Goal: Check status: Check status

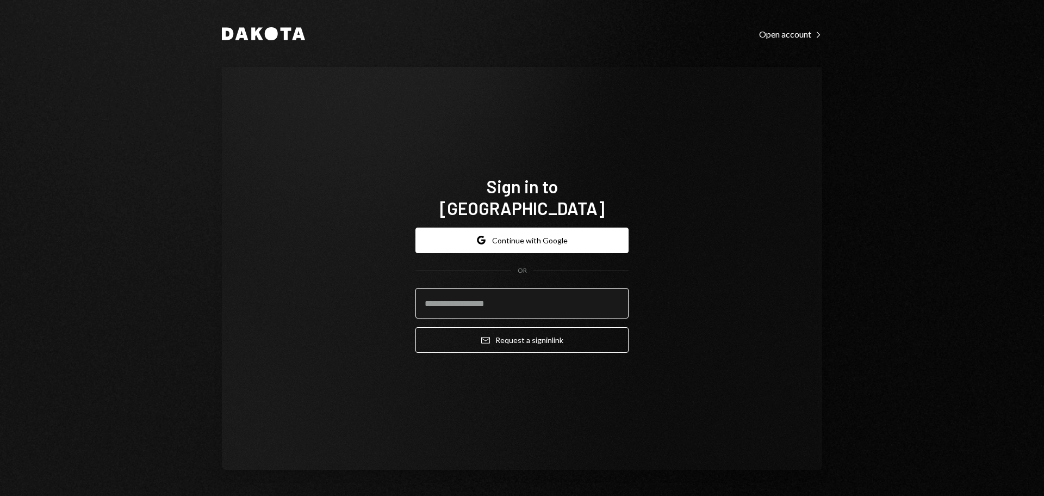
drag, startPoint x: 447, startPoint y: 294, endPoint x: 443, endPoint y: 287, distance: 7.3
click at [447, 294] on input "email" at bounding box center [522, 303] width 213 height 30
type input "**********"
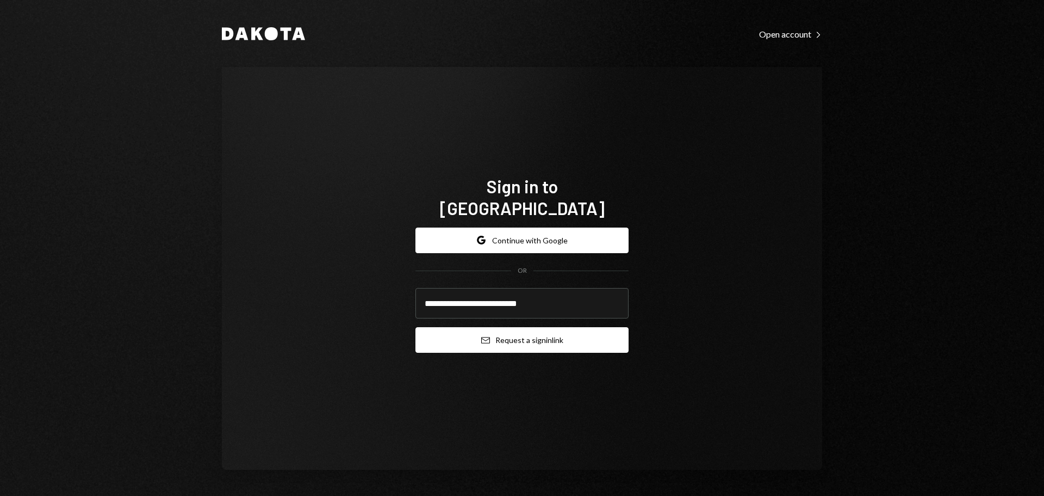
click at [498, 329] on button "Email Request a sign in link" at bounding box center [522, 340] width 213 height 26
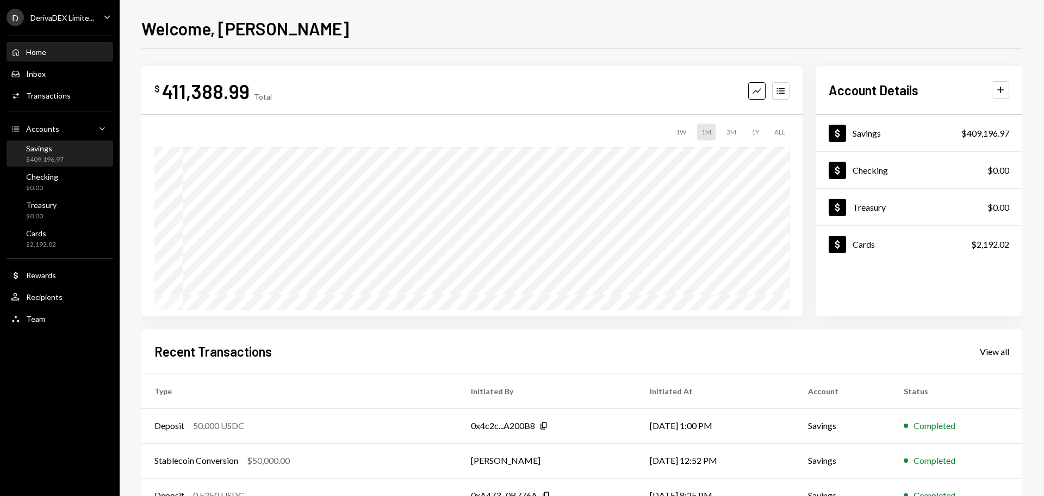
click at [58, 157] on div "$409,196.97" at bounding box center [45, 159] width 38 height 9
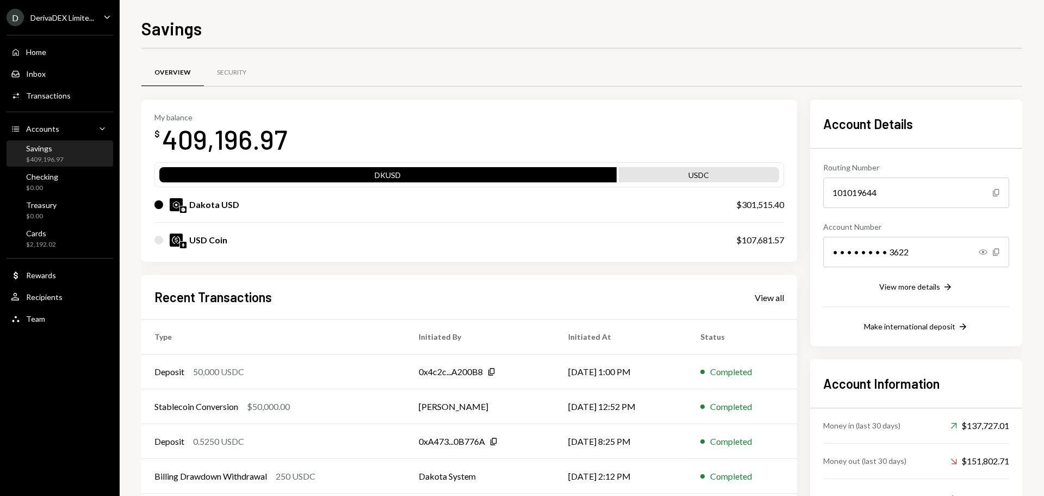
scroll to position [54, 0]
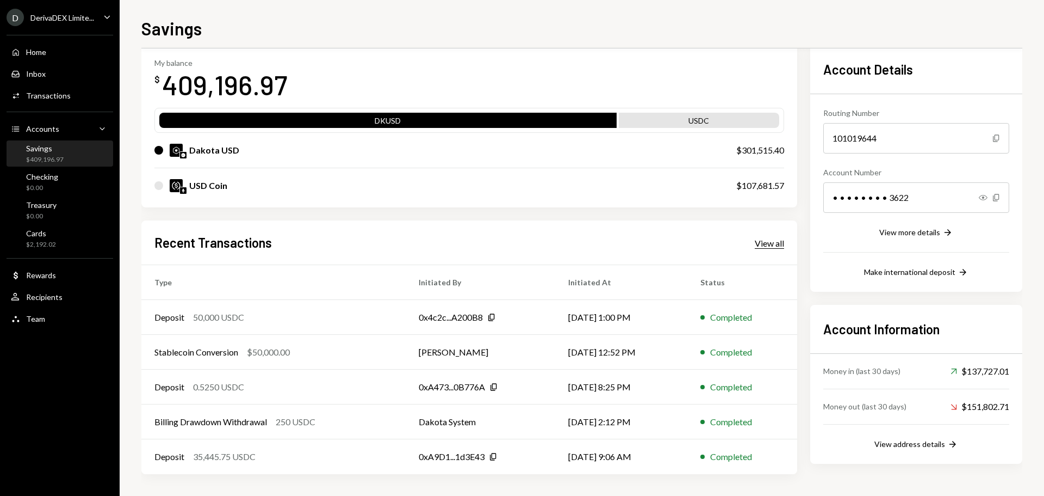
click at [772, 238] on div "View all" at bounding box center [769, 243] width 29 height 11
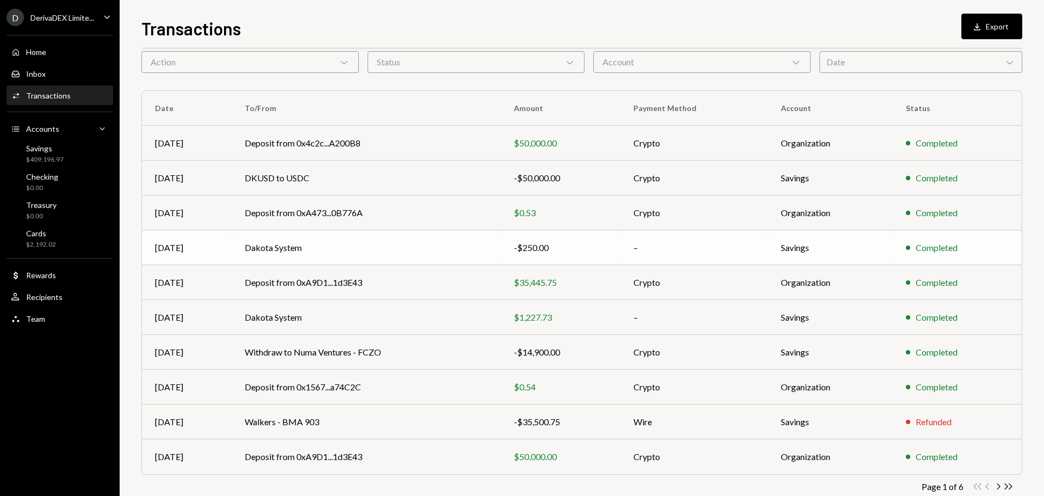
scroll to position [72, 0]
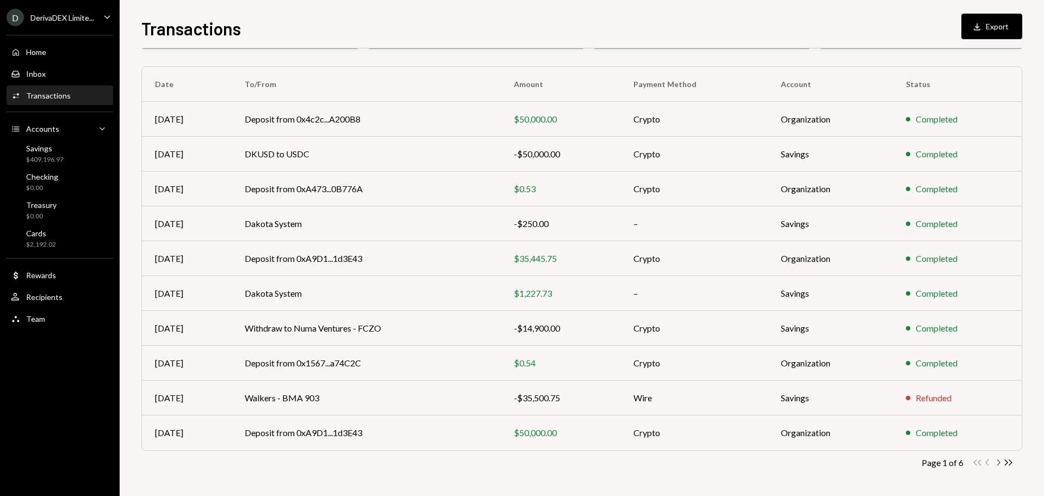
click at [995, 462] on icon "Chevron Right" at bounding box center [998, 462] width 10 height 10
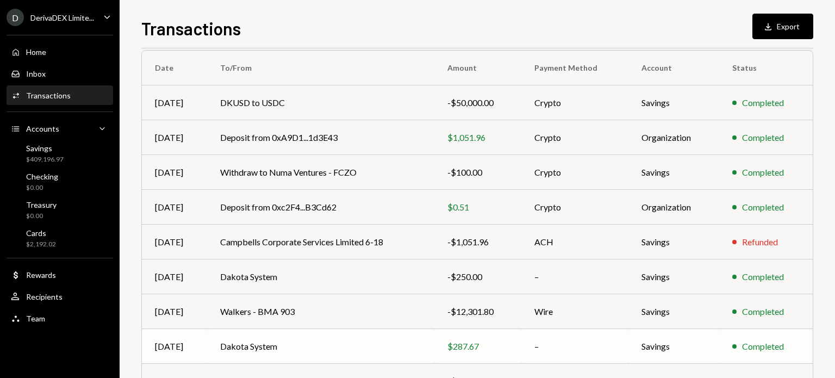
scroll to position [0, 0]
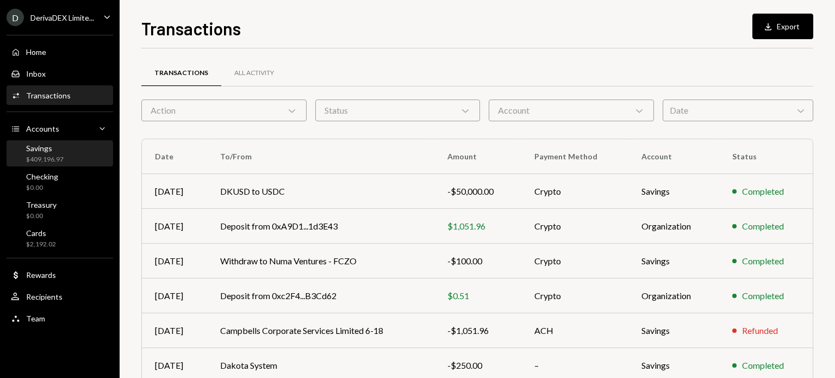
click at [41, 153] on div "Savings" at bounding box center [45, 148] width 38 height 9
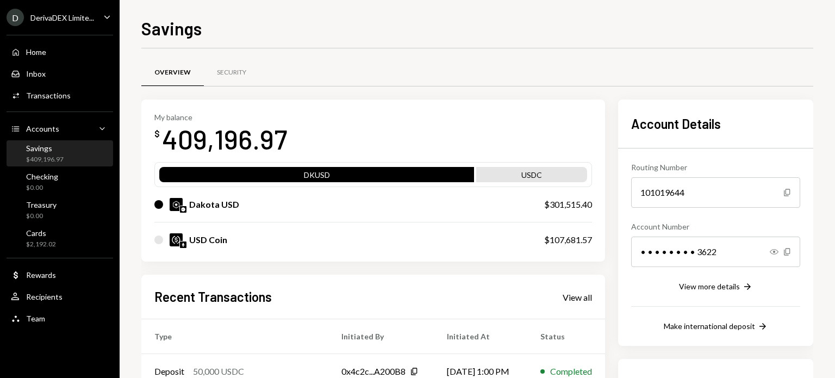
click at [530, 170] on div "USDC" at bounding box center [531, 176] width 111 height 15
click at [529, 174] on div "USDC" at bounding box center [531, 176] width 111 height 15
click at [203, 241] on div "USD Coin" at bounding box center [208, 239] width 38 height 13
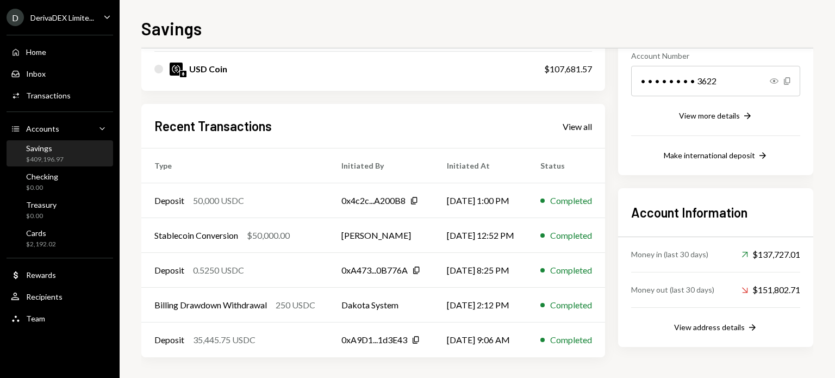
scroll to position [62, 0]
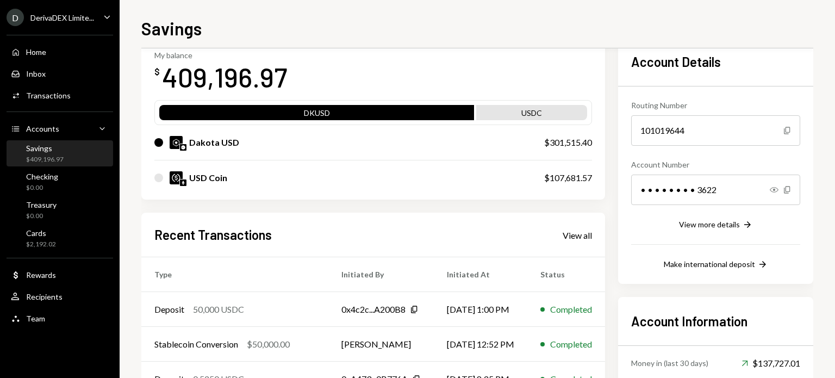
click at [44, 156] on div "$409,196.97" at bounding box center [45, 159] width 38 height 9
click at [35, 100] on div "Transactions" at bounding box center [48, 95] width 45 height 9
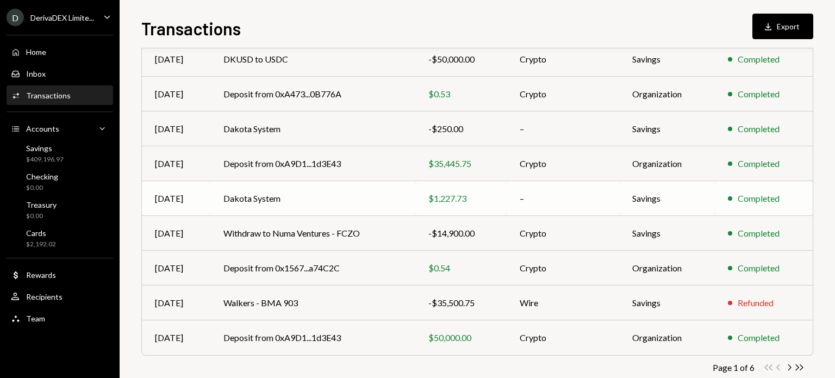
scroll to position [189, 0]
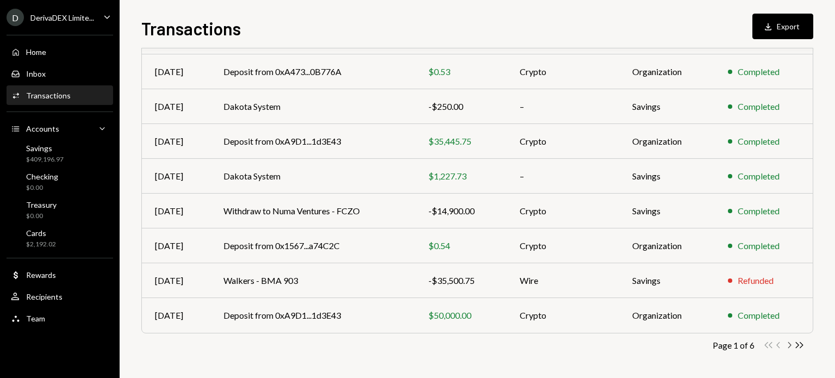
click at [789, 345] on icon "Chevron Right" at bounding box center [789, 345] width 10 height 10
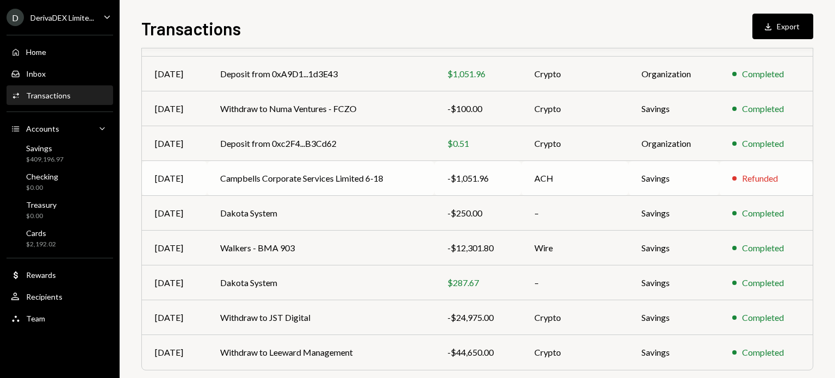
scroll to position [135, 0]
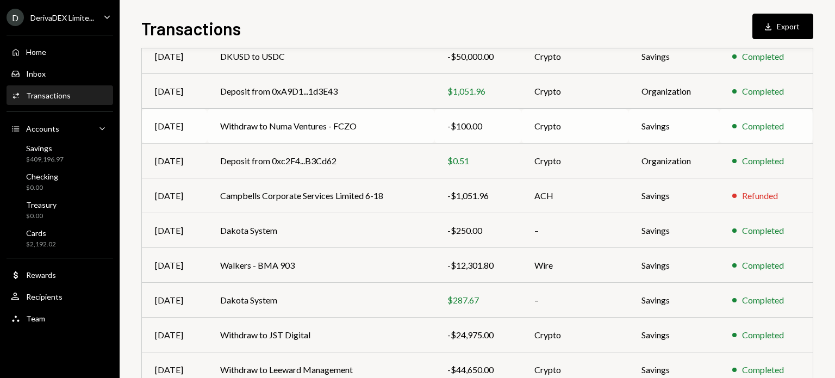
click at [323, 129] on td "Withdraw to Numa Ventures - FCZO" at bounding box center [320, 126] width 227 height 35
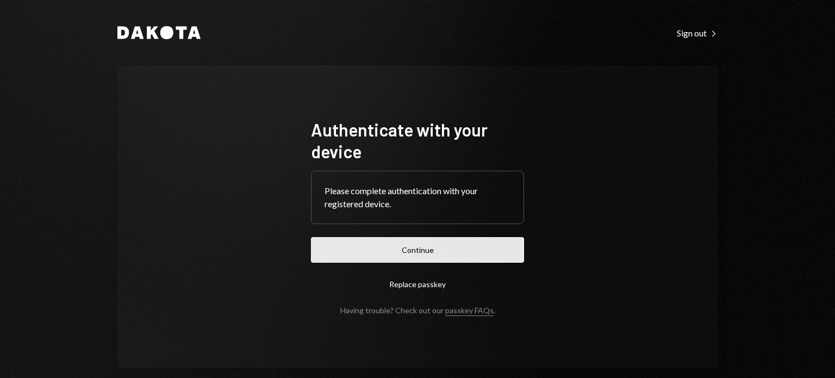
click at [446, 246] on button "Continue" at bounding box center [417, 250] width 213 height 26
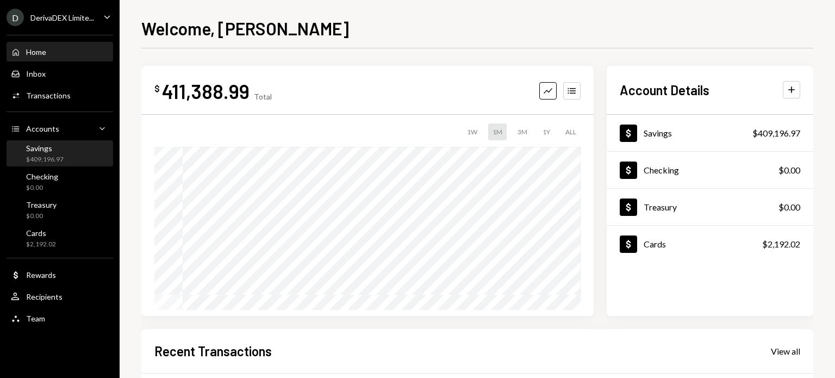
click at [39, 151] on div "Savings" at bounding box center [45, 148] width 38 height 9
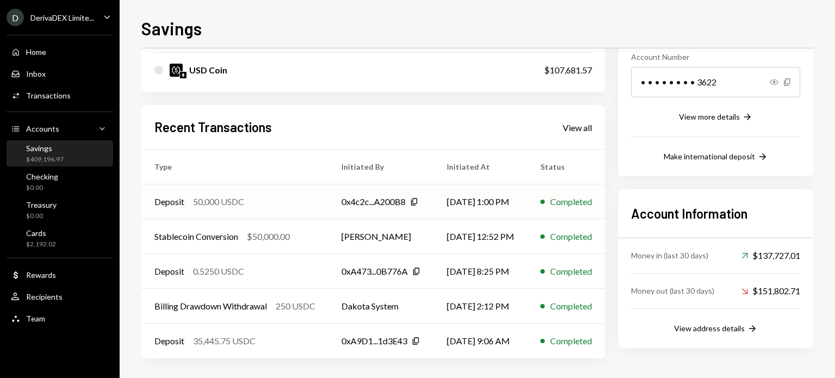
scroll to position [171, 0]
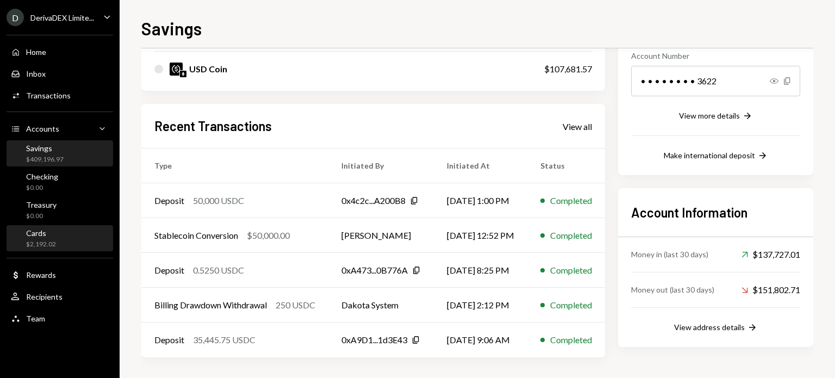
click at [56, 230] on div "Cards $2,192.02" at bounding box center [60, 238] width 98 height 21
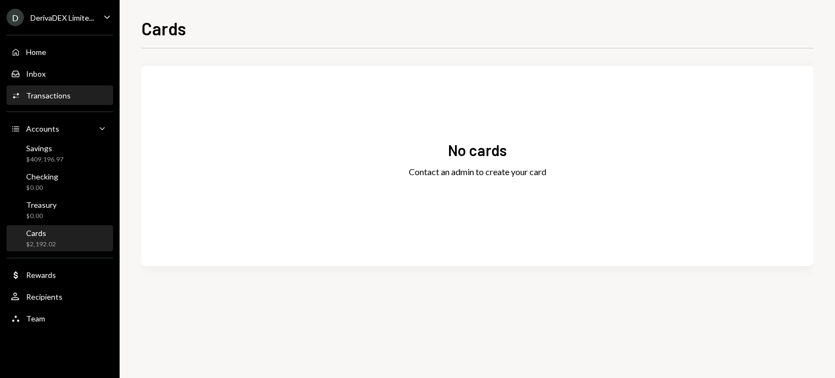
click at [65, 97] on div "Transactions" at bounding box center [48, 95] width 45 height 9
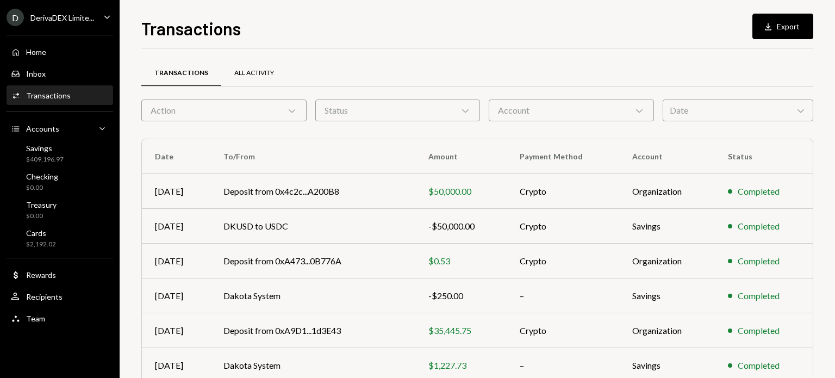
click at [255, 65] on div "All Activity" at bounding box center [254, 73] width 66 height 26
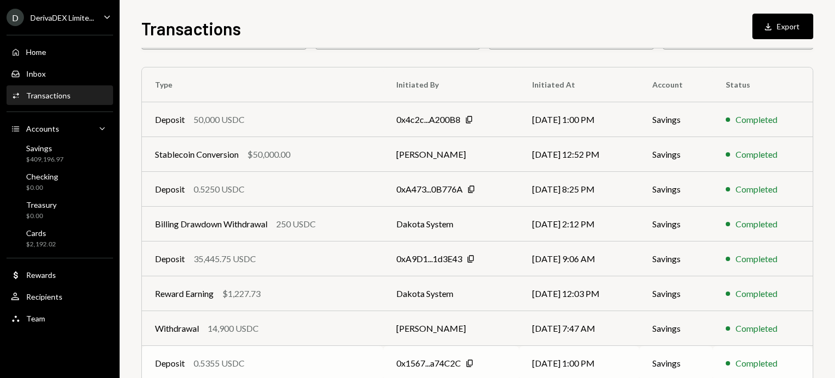
scroll to position [189, 0]
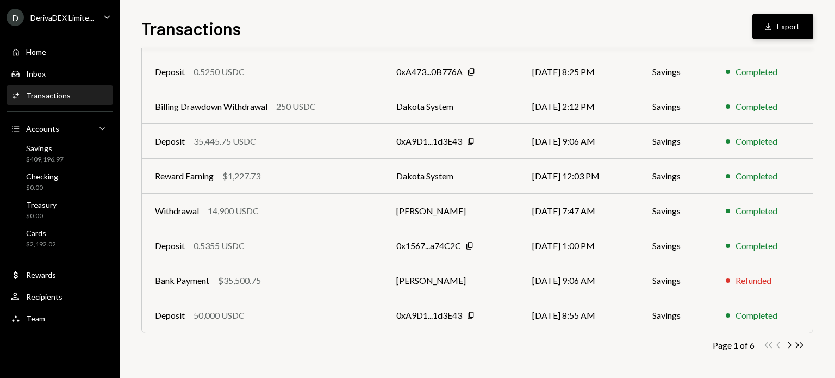
click at [779, 27] on button "Download Export" at bounding box center [783, 27] width 61 height 26
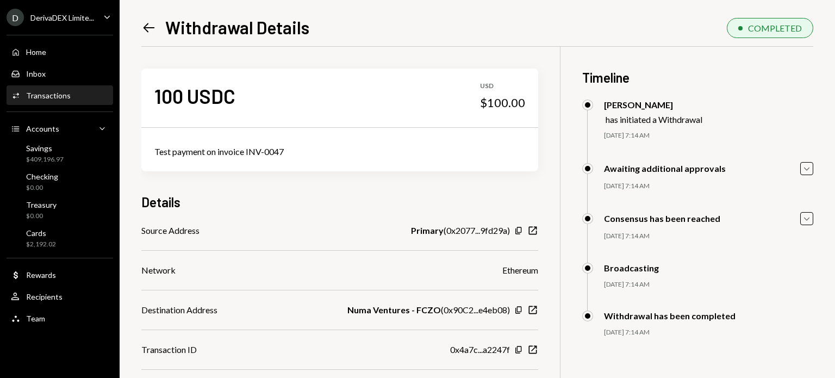
scroll to position [47, 0]
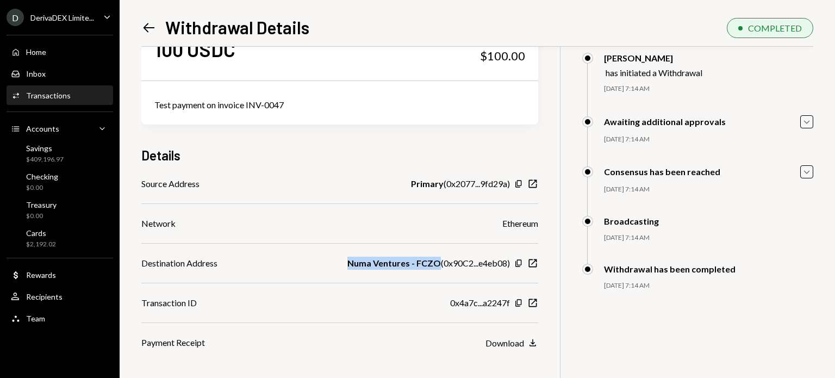
drag, startPoint x: 350, startPoint y: 260, endPoint x: 436, endPoint y: 263, distance: 86.0
click at [436, 263] on b "Numa Ventures - FCZO" at bounding box center [395, 263] width 94 height 13
copy b "Numa Ventures - FCZO"
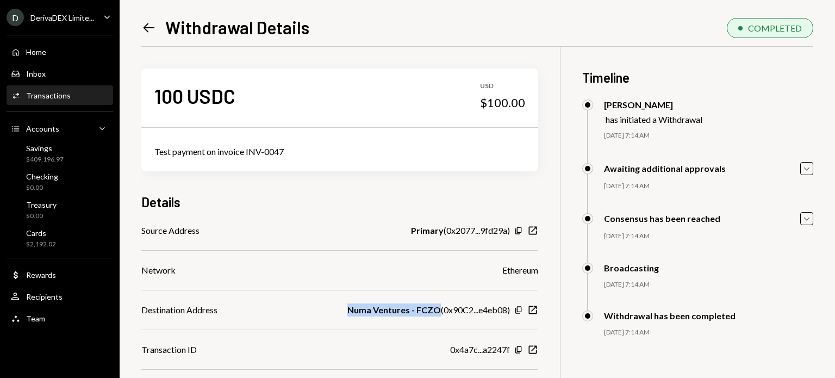
click at [150, 28] on icon "Left Arrow" at bounding box center [148, 27] width 15 height 15
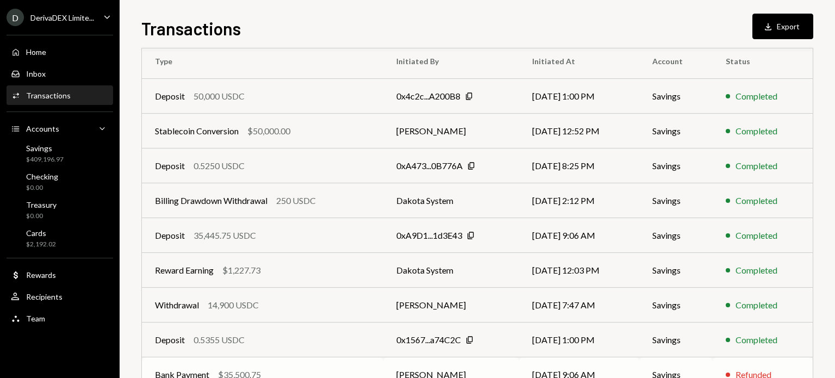
scroll to position [189, 0]
